Goal: Task Accomplishment & Management: Use online tool/utility

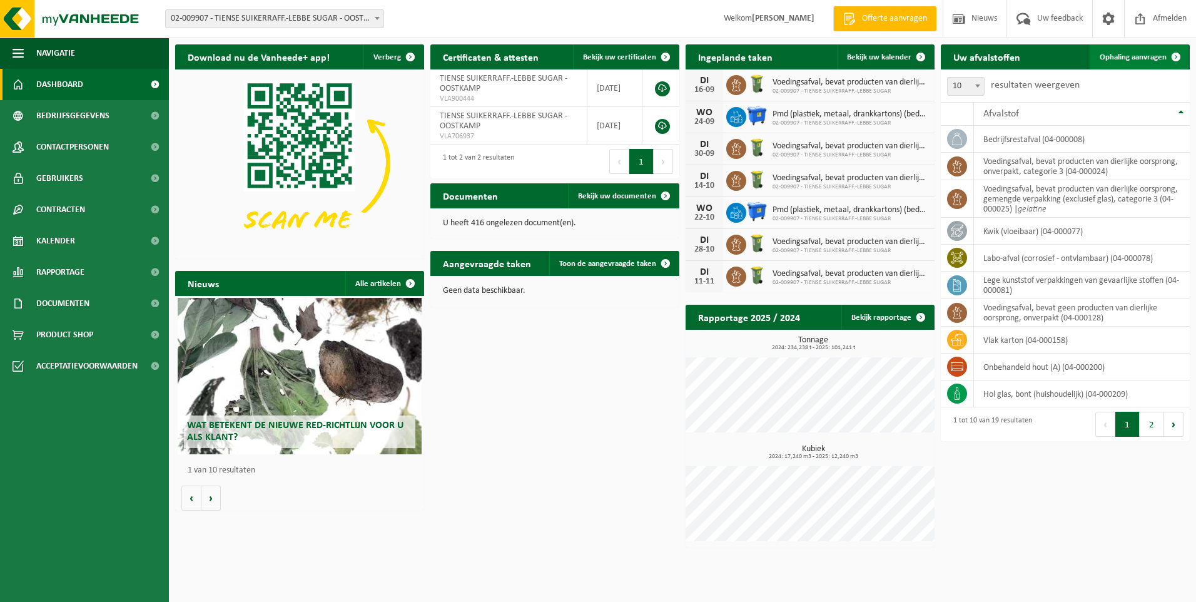
click at [1135, 53] on span "Ophaling aanvragen" at bounding box center [1133, 57] width 67 height 8
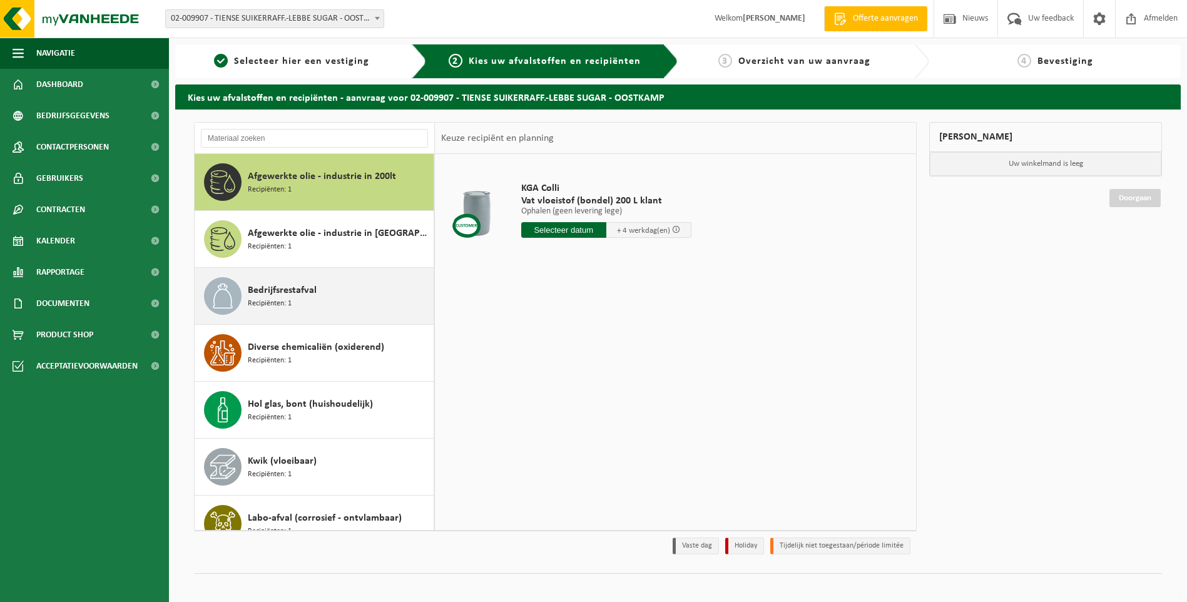
click at [326, 302] on div "Bedrijfsrestafval Recipiënten: 1" at bounding box center [339, 296] width 183 height 38
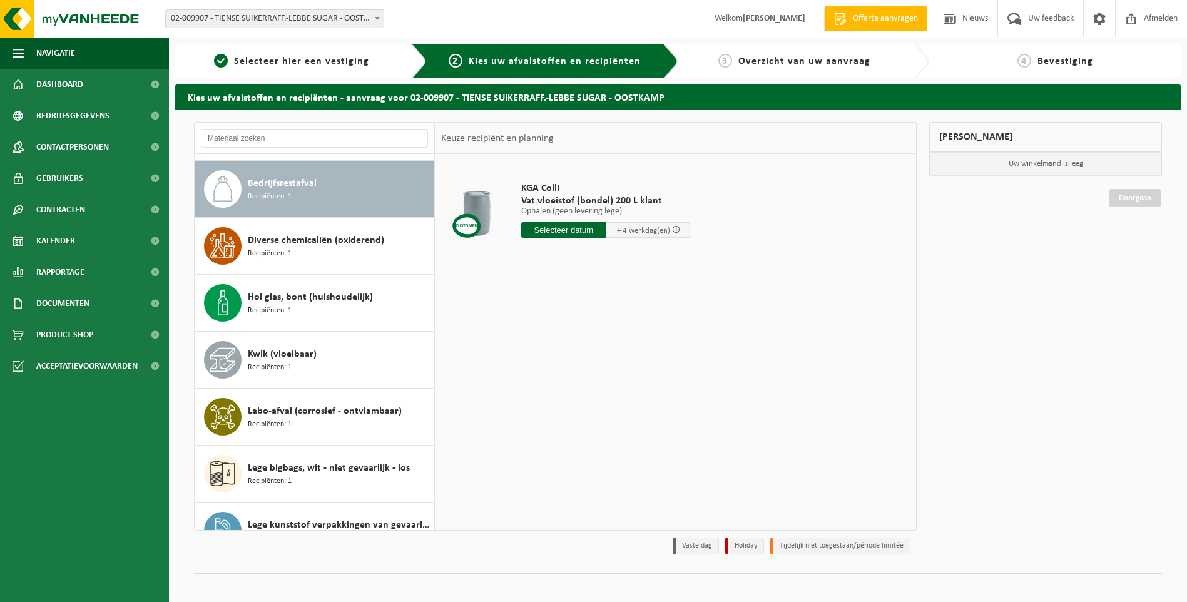
scroll to position [114, 0]
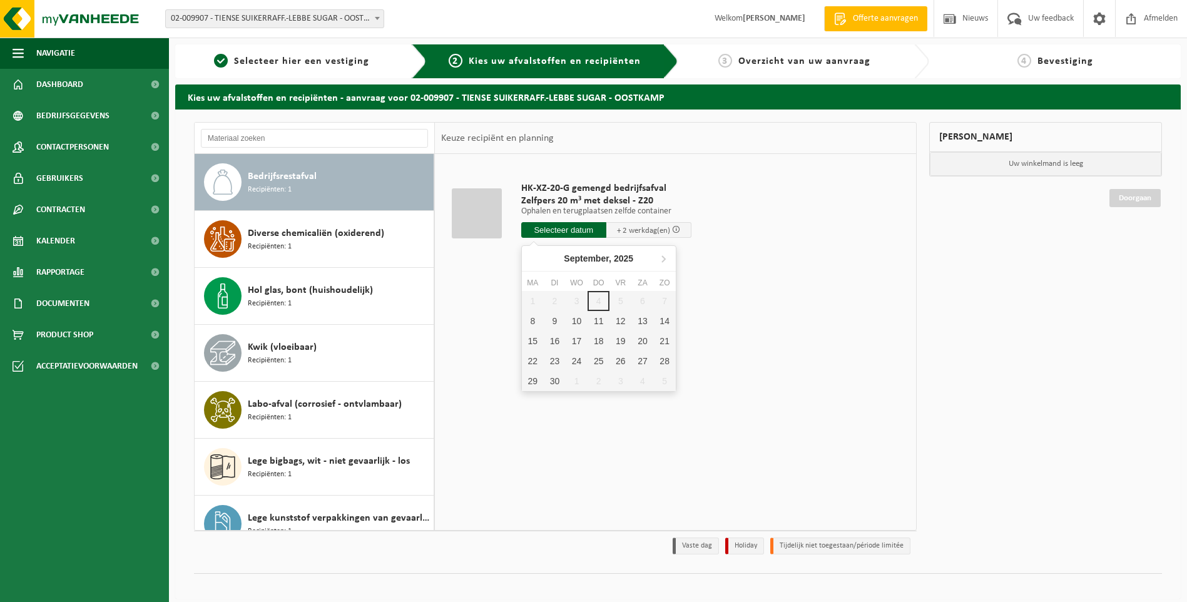
click at [561, 228] on input "text" at bounding box center [563, 230] width 85 height 16
click at [539, 323] on div "8" at bounding box center [533, 321] width 22 height 20
type input "Van 2025-09-08"
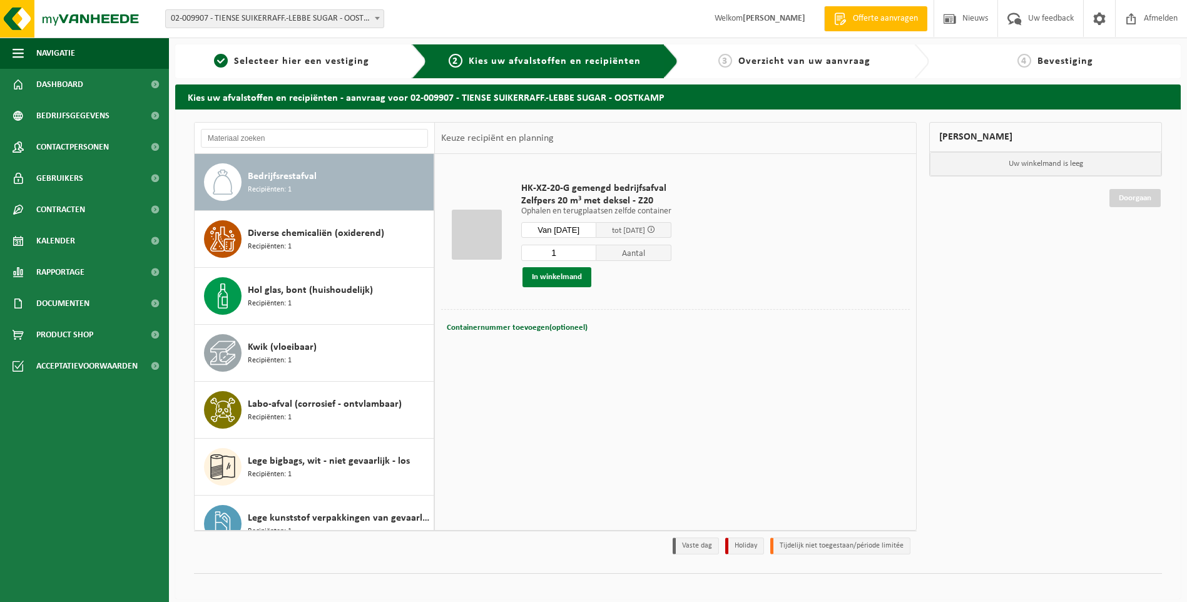
click at [574, 279] on button "In winkelmand" at bounding box center [556, 277] width 69 height 20
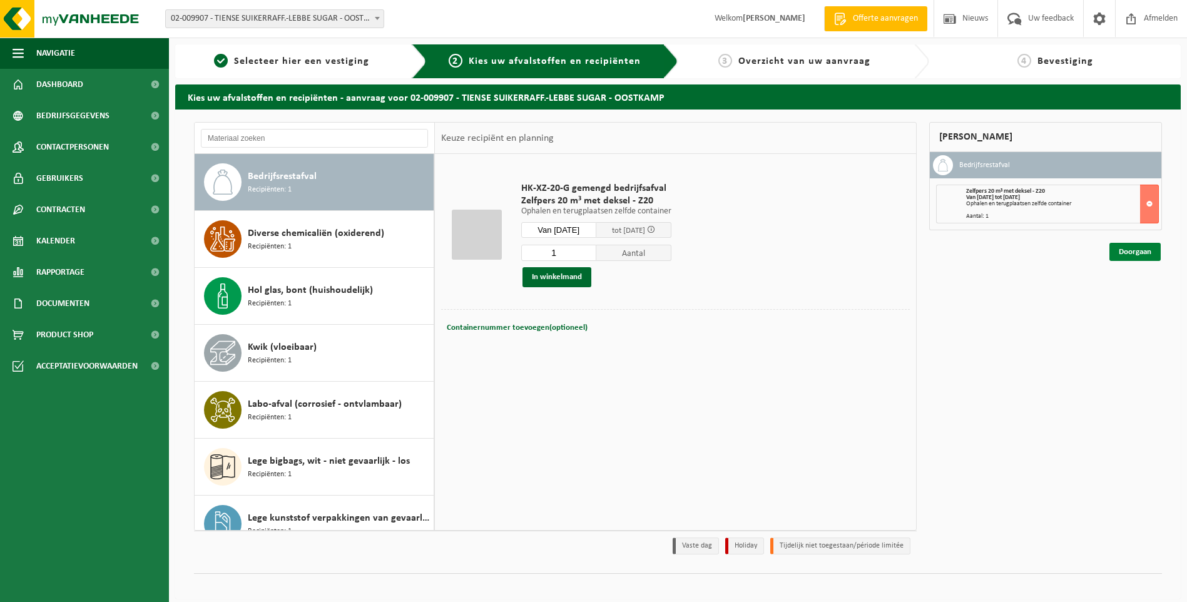
click at [1130, 253] on link "Doorgaan" at bounding box center [1134, 252] width 51 height 18
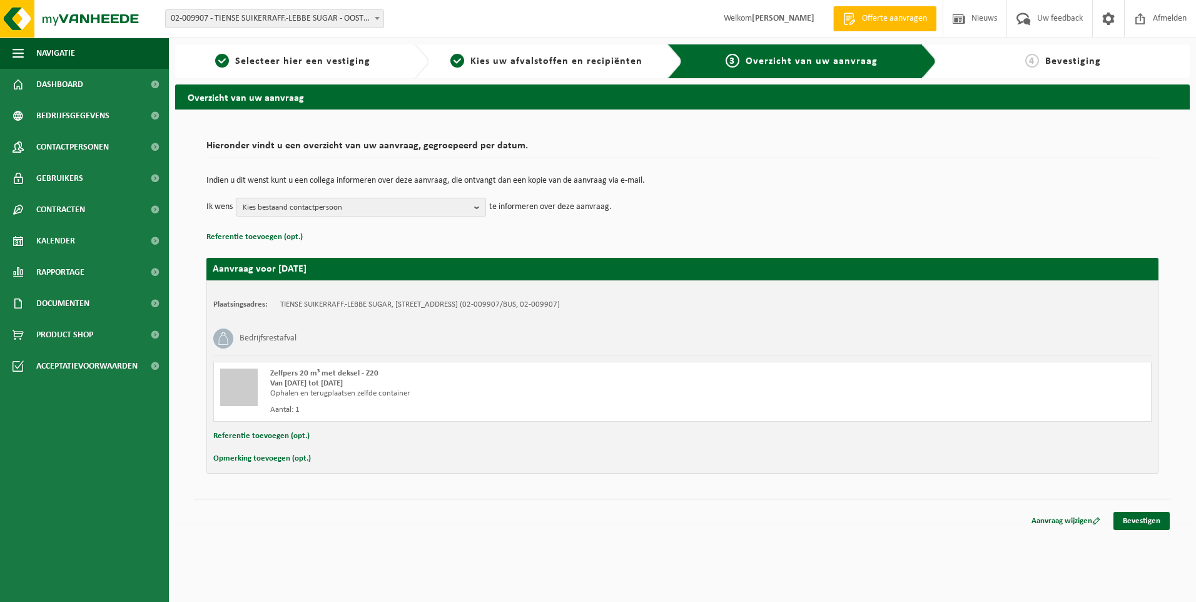
click at [479, 206] on b "button" at bounding box center [479, 207] width 11 height 18
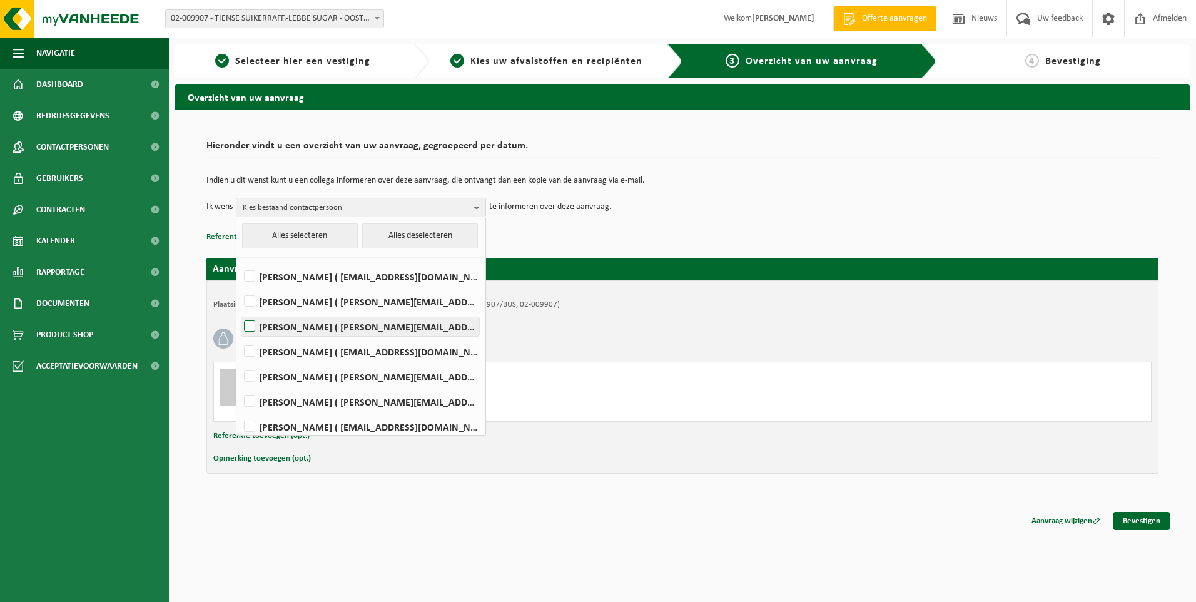
click at [358, 330] on label "MICHAEL DECEUNINCK ( michael.deceuninck@raftir.be )" at bounding box center [360, 326] width 238 height 19
click at [240, 311] on input "MICHAEL DECEUNINCK ( michael.deceuninck@raftir.be )" at bounding box center [239, 310] width 1 height 1
checkbox input "true"
click at [652, 190] on td "Indien u dit wenst kunt u een collega informeren over deze aanvraag, die ontvan…" at bounding box center [682, 186] width 952 height 21
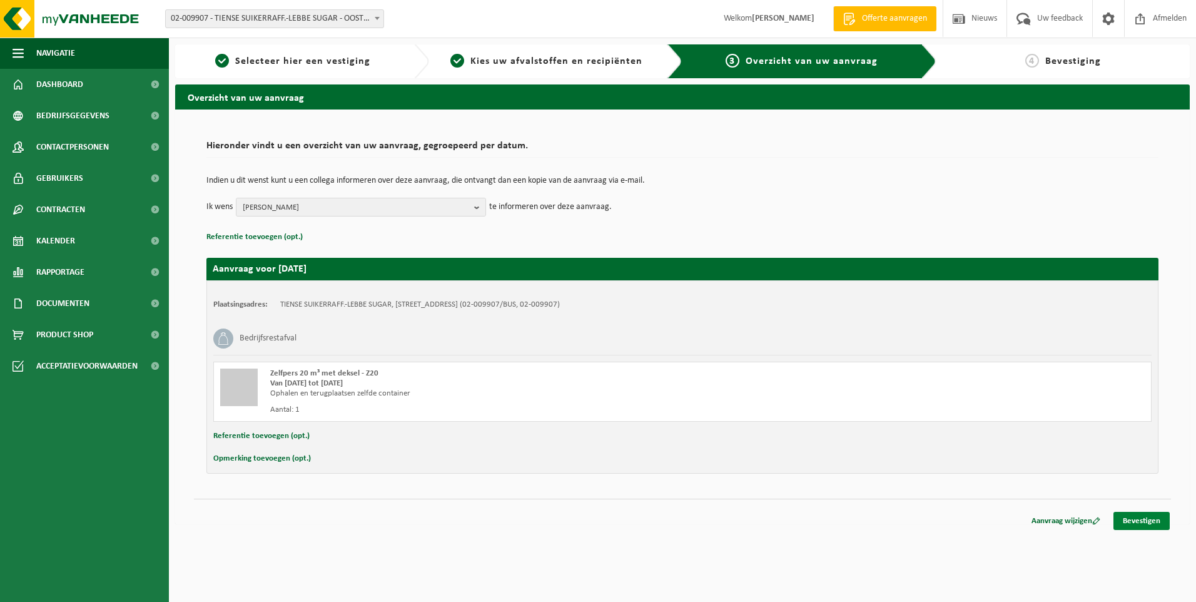
click at [1144, 522] on link "Bevestigen" at bounding box center [1142, 521] width 56 height 18
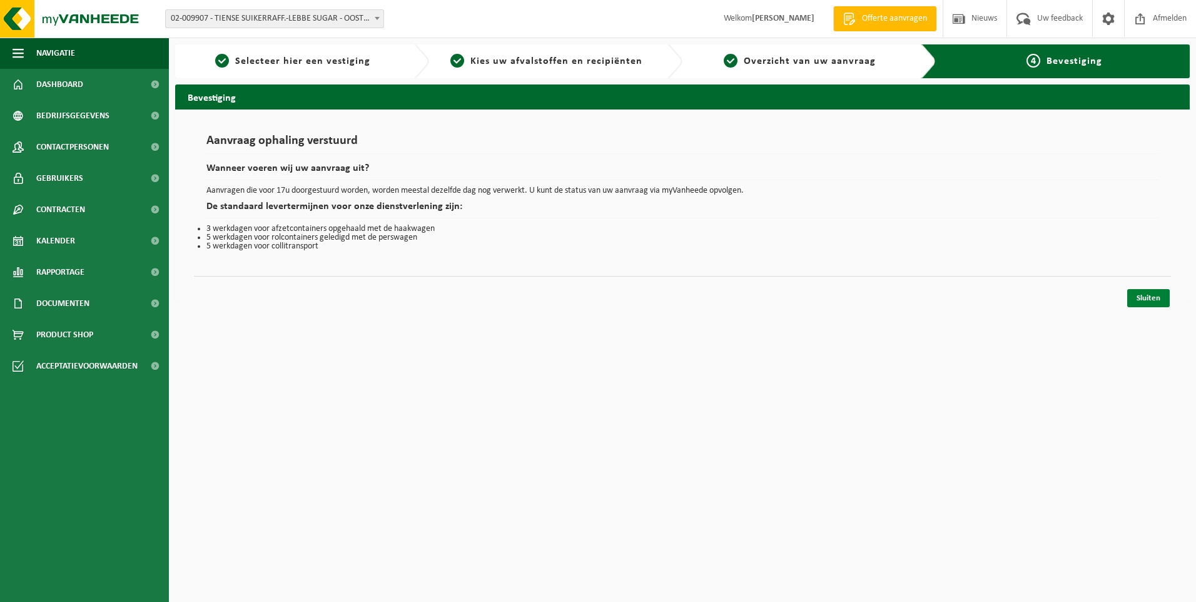
click at [1162, 297] on link "Sluiten" at bounding box center [1148, 298] width 43 height 18
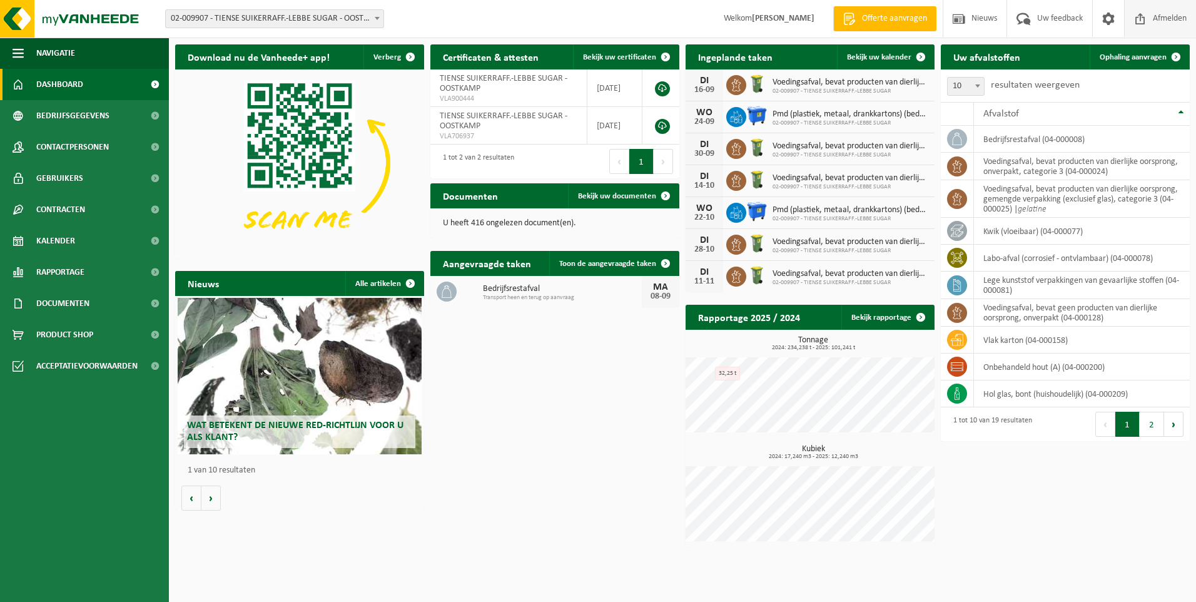
click at [1163, 14] on span "Afmelden" at bounding box center [1170, 18] width 40 height 37
